Goal: Obtain resource: Obtain resource

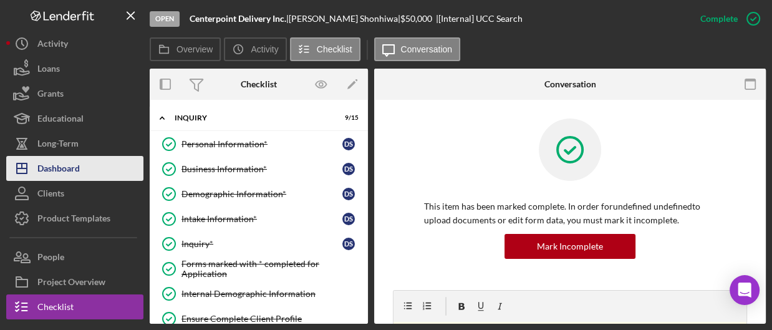
click at [51, 171] on div "Dashboard" at bounding box center [58, 170] width 42 height 28
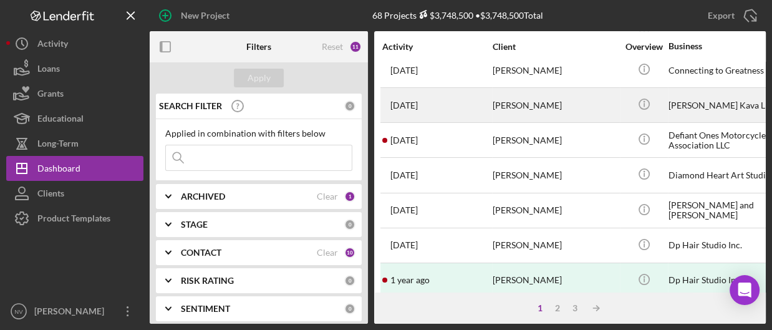
scroll to position [662, 0]
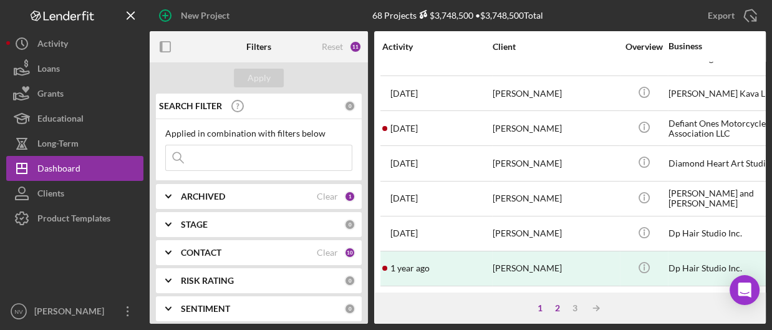
click at [557, 308] on div "2" at bounding box center [556, 308] width 17 height 10
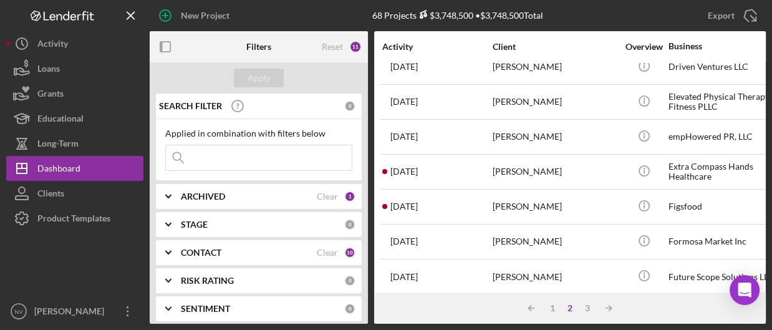
scroll to position [0, 0]
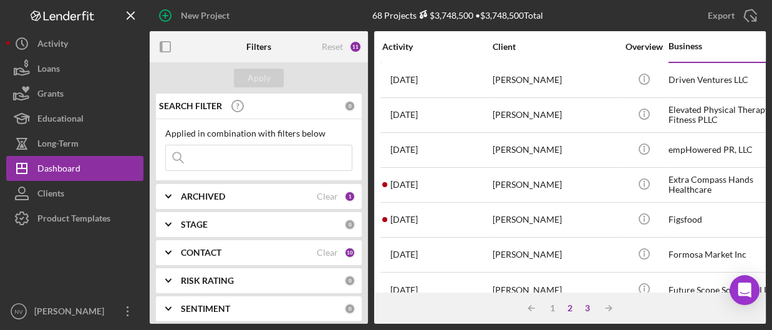
click at [588, 307] on div "3" at bounding box center [586, 308] width 17 height 10
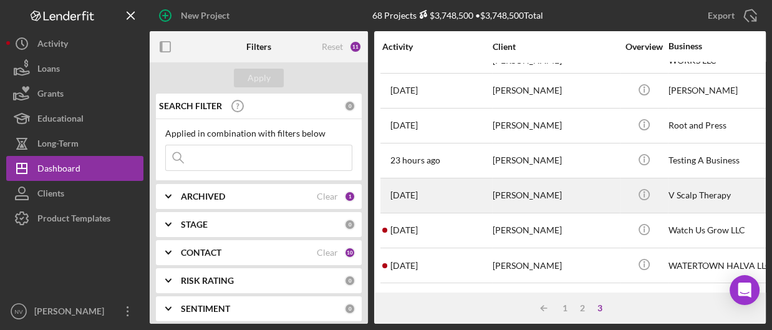
scroll to position [417, 0]
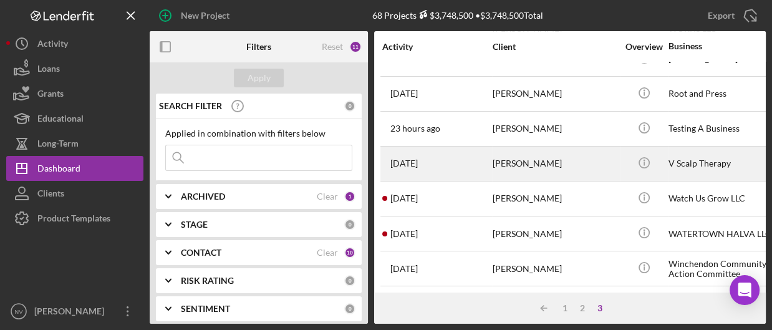
click at [579, 190] on div "[PERSON_NAME]" at bounding box center [554, 198] width 125 height 33
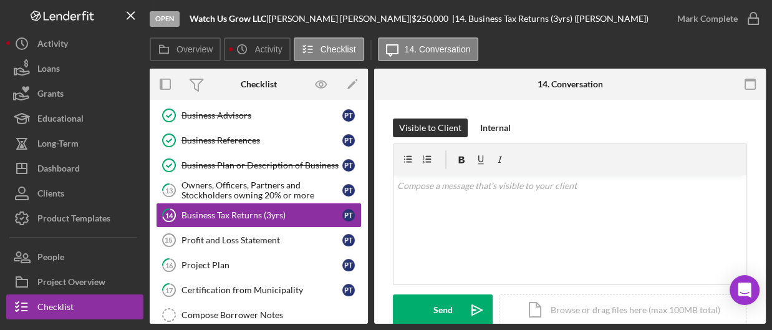
scroll to position [206, 0]
click at [236, 204] on link "14 Business Tax Returns (3yrs) P T" at bounding box center [259, 215] width 206 height 25
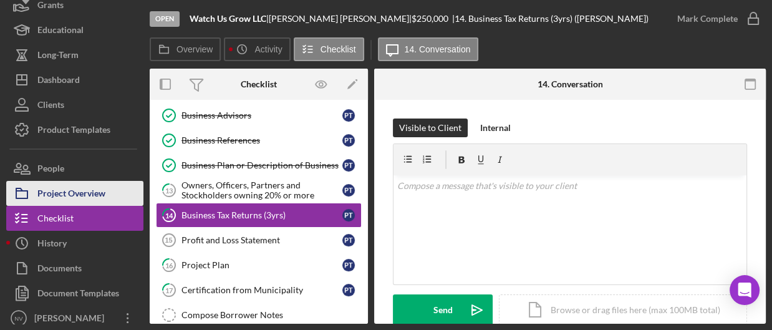
scroll to position [95, 0]
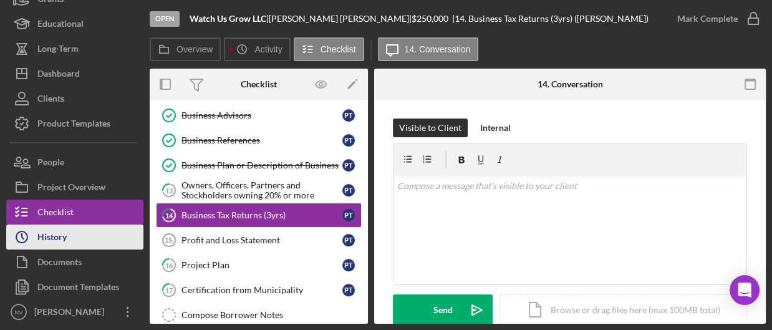
click at [48, 232] on div "History" at bounding box center [51, 238] width 29 height 28
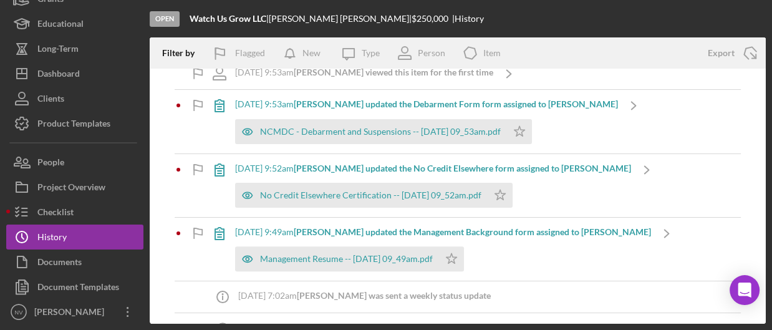
scroll to position [374, 0]
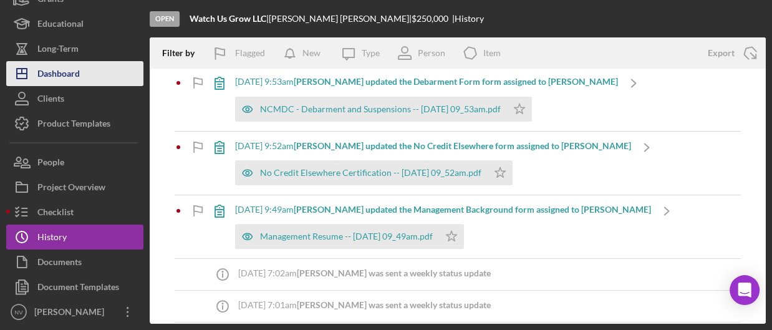
click at [57, 67] on div "Dashboard" at bounding box center [58, 75] width 42 height 28
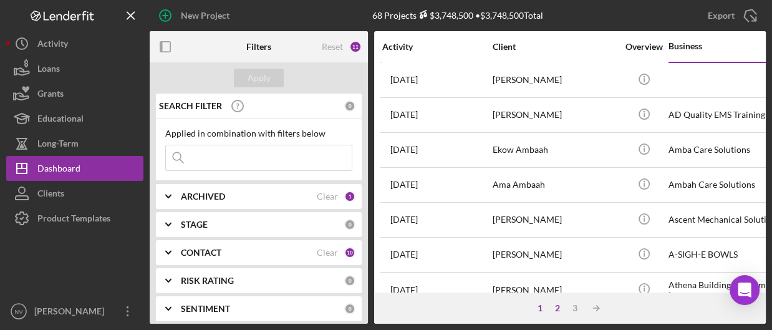
click at [555, 305] on div "2" at bounding box center [556, 308] width 17 height 10
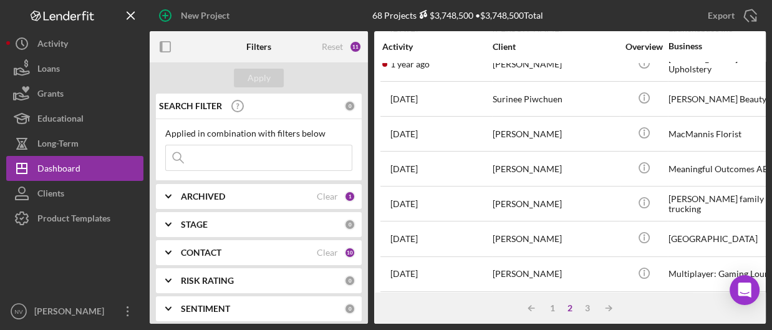
scroll to position [592, 0]
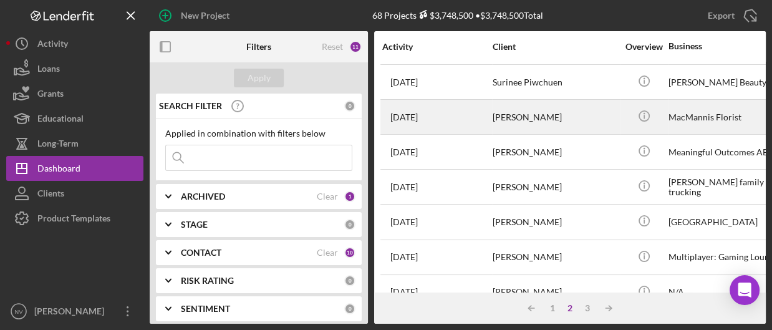
click at [675, 121] on div "MacMannis Florist" at bounding box center [730, 116] width 125 height 33
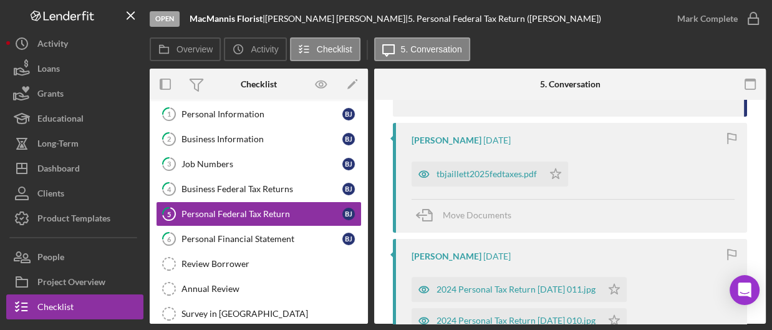
scroll to position [187, 0]
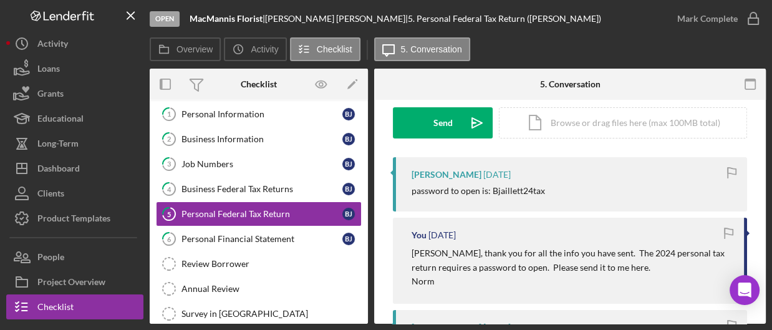
click at [490, 191] on div "password to open is: Bjaillett24tax" at bounding box center [477, 191] width 133 height 10
click at [490, 187] on div "password to open is: Bjaillett24tax" at bounding box center [477, 191] width 133 height 10
drag, startPoint x: 490, startPoint y: 187, endPoint x: 546, endPoint y: 189, distance: 56.1
click at [553, 190] on div "password to open is: Bjaillett24tax" at bounding box center [572, 191] width 323 height 10
copy div "Bjaillett24tax"
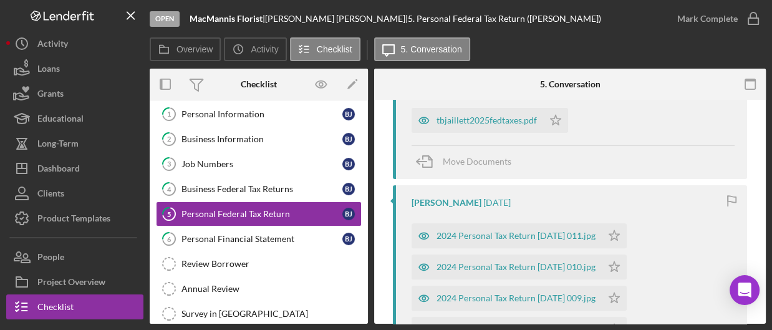
scroll to position [374, 0]
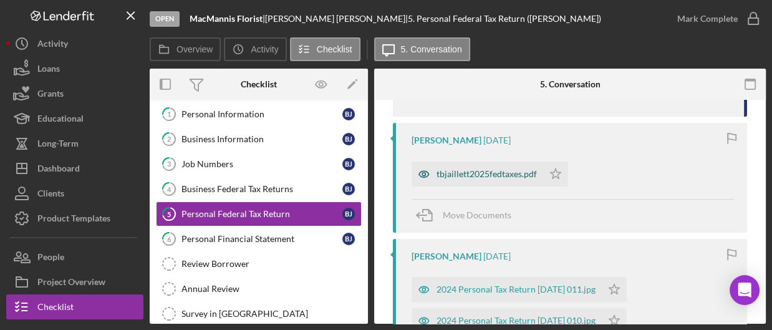
click at [473, 169] on div "tbjaillett2025fedtaxes.pdf" at bounding box center [486, 174] width 100 height 10
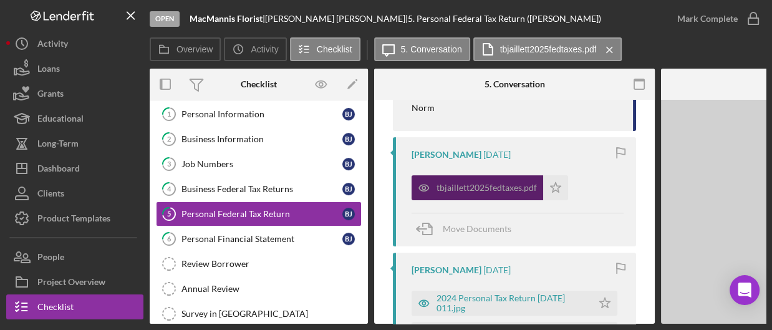
scroll to position [387, 0]
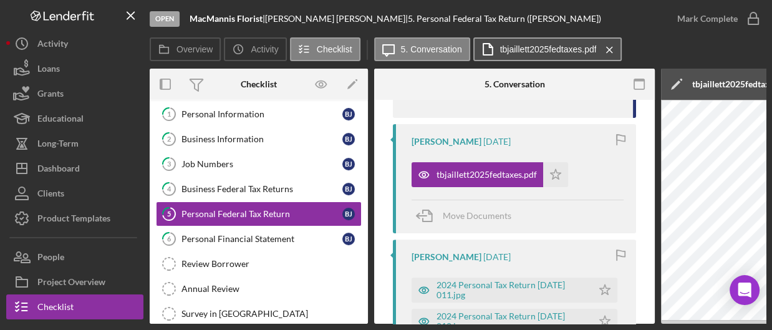
click at [572, 45] on label "tbjaillett2025fedtaxes.pdf" at bounding box center [548, 49] width 97 height 10
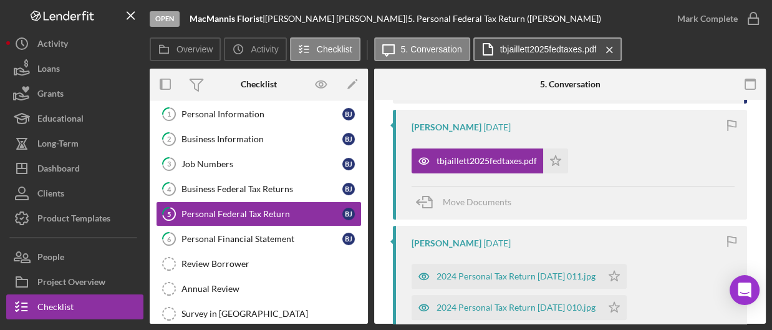
scroll to position [374, 0]
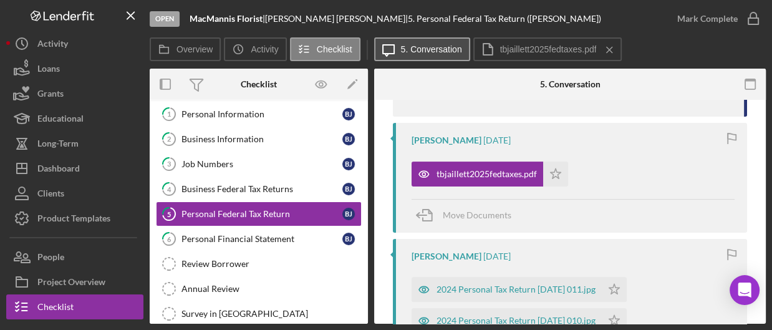
click at [433, 51] on label "5. Conversation" at bounding box center [431, 49] width 61 height 10
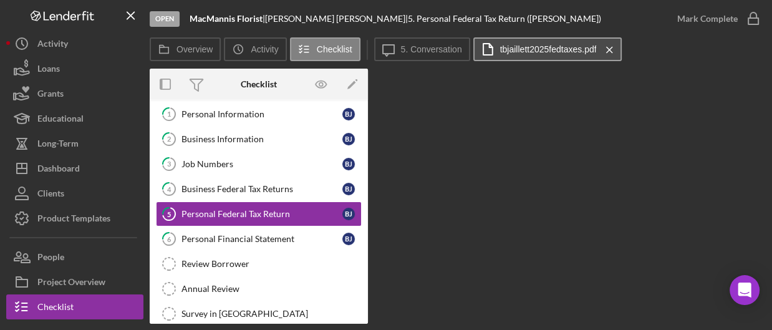
click at [532, 51] on label "tbjaillett2025fedtaxes.pdf" at bounding box center [548, 49] width 97 height 10
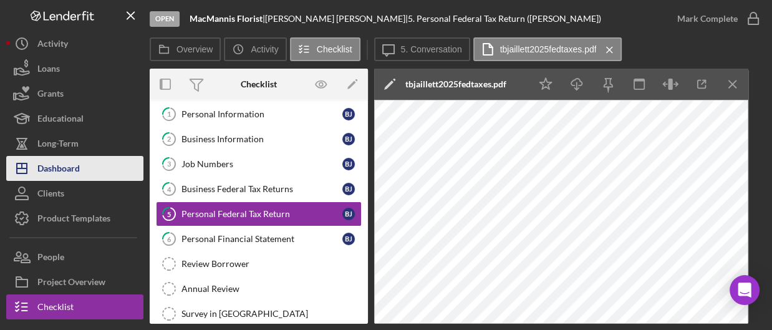
click at [47, 162] on div "Dashboard" at bounding box center [58, 170] width 42 height 28
